Goal: Communication & Community: Answer question/provide support

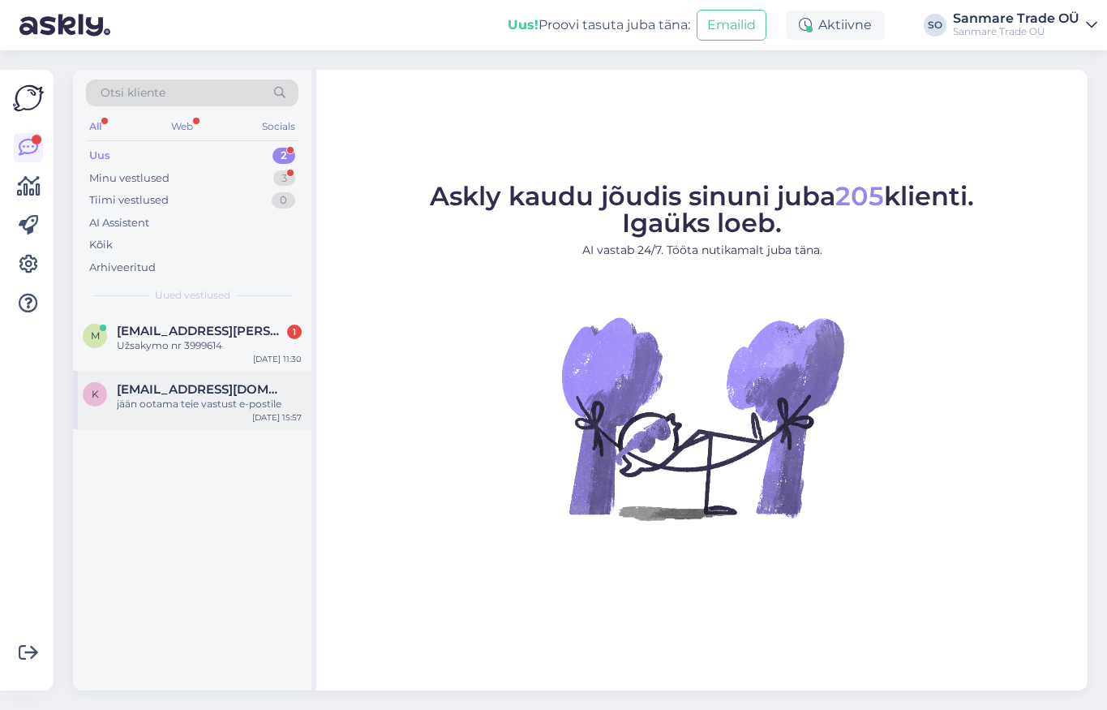
click at [179, 408] on div "jään ootama teie vastust e-postile" at bounding box center [209, 404] width 185 height 15
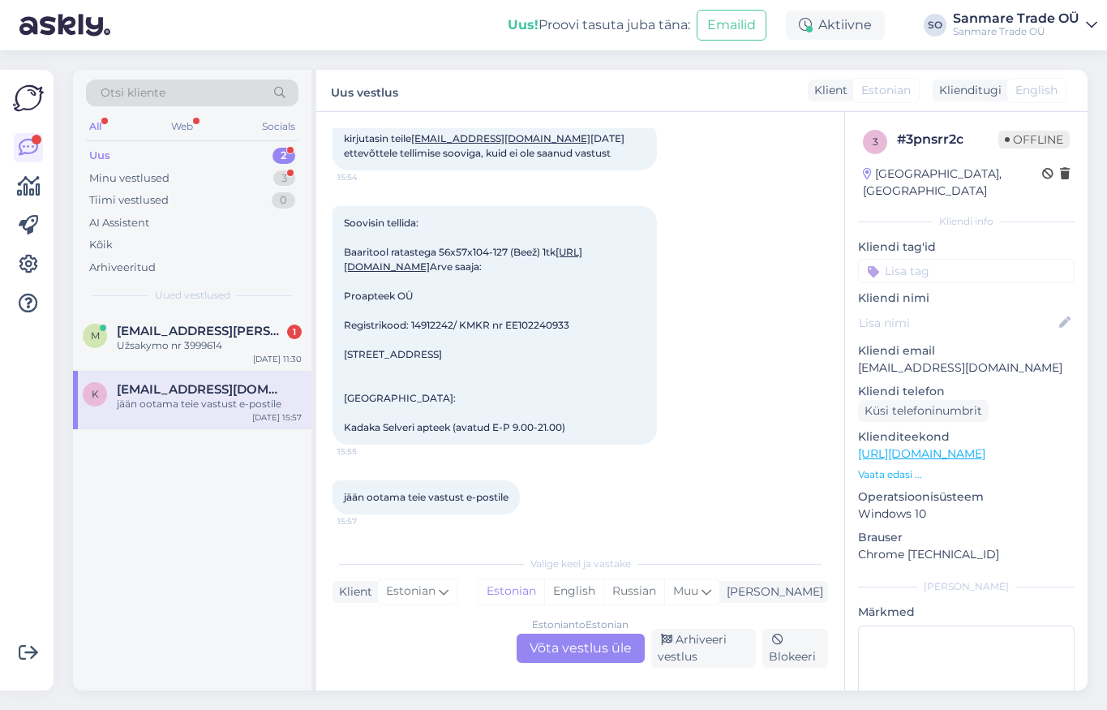
scroll to position [221, 0]
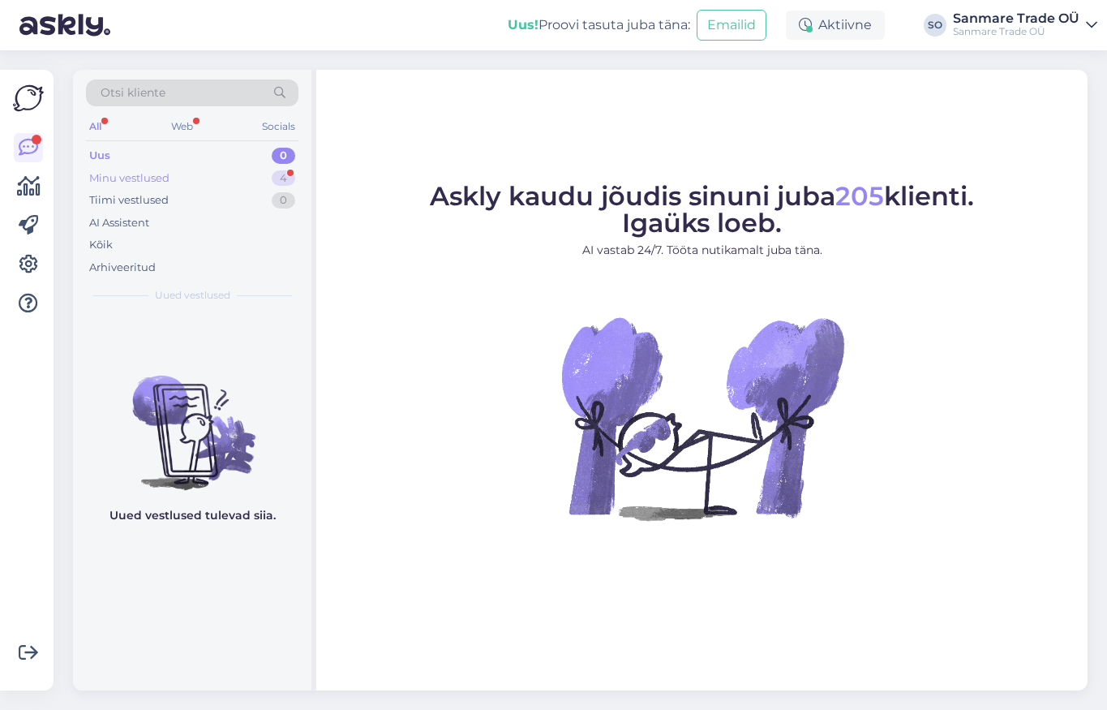
click at [151, 183] on div "Minu vestlused" at bounding box center [129, 178] width 80 height 16
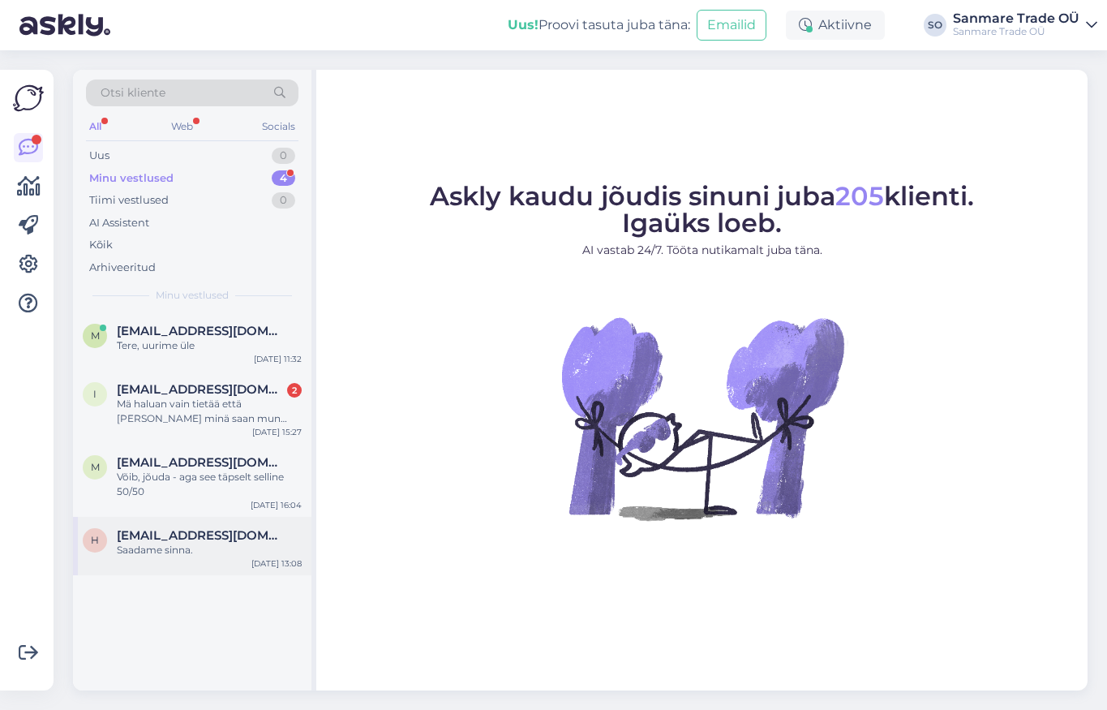
click at [217, 553] on div "Saadame sinna." at bounding box center [209, 550] width 185 height 15
